Goal: Find specific page/section: Find specific page/section

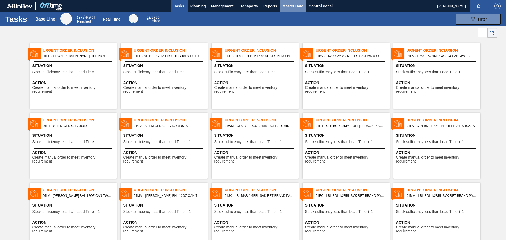
click at [285, 8] on span "Master Data" at bounding box center [293, 6] width 21 height 6
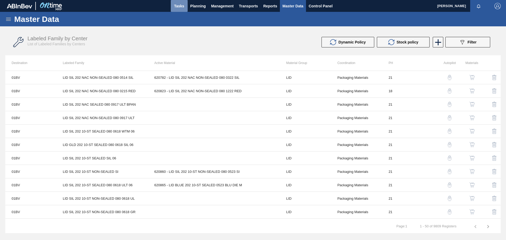
click at [184, 7] on span "Tasks" at bounding box center [180, 6] width 12 height 6
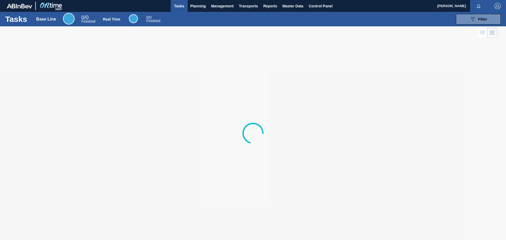
click at [279, 96] on div at bounding box center [253, 133] width 506 height 214
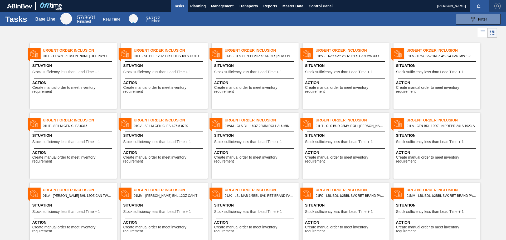
click at [308, 11] on button "button" at bounding box center [498, 6] width 17 height 12
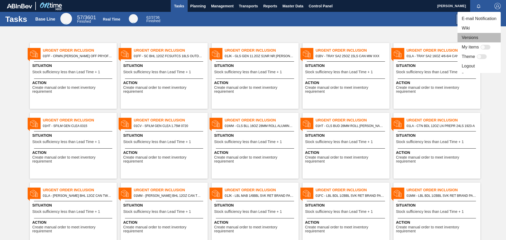
click at [308, 35] on li "Versions" at bounding box center [479, 37] width 43 height 9
